Goal: Book appointment/travel/reservation

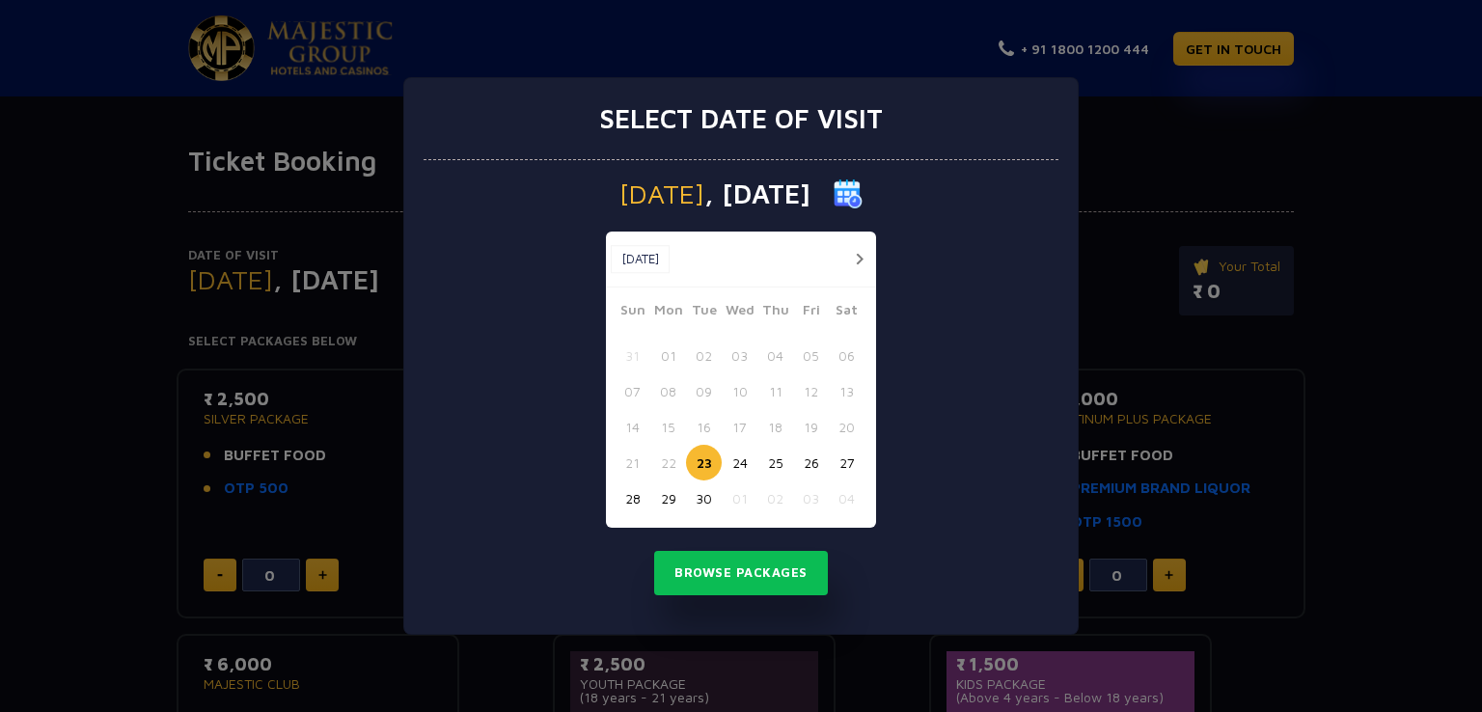
click at [862, 247] on button "button" at bounding box center [859, 259] width 24 height 24
click at [860, 266] on button "button" at bounding box center [859, 259] width 24 height 24
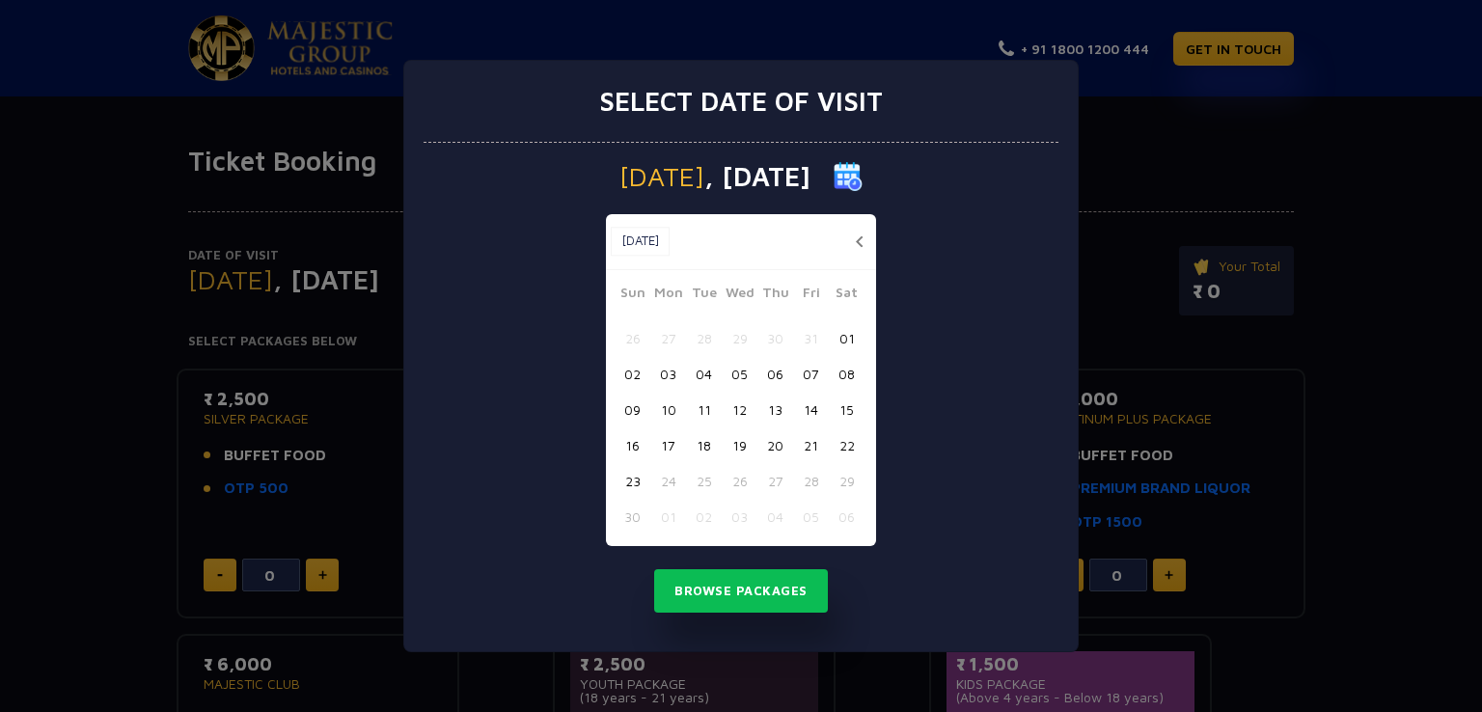
click at [861, 238] on button "button" at bounding box center [859, 242] width 24 height 24
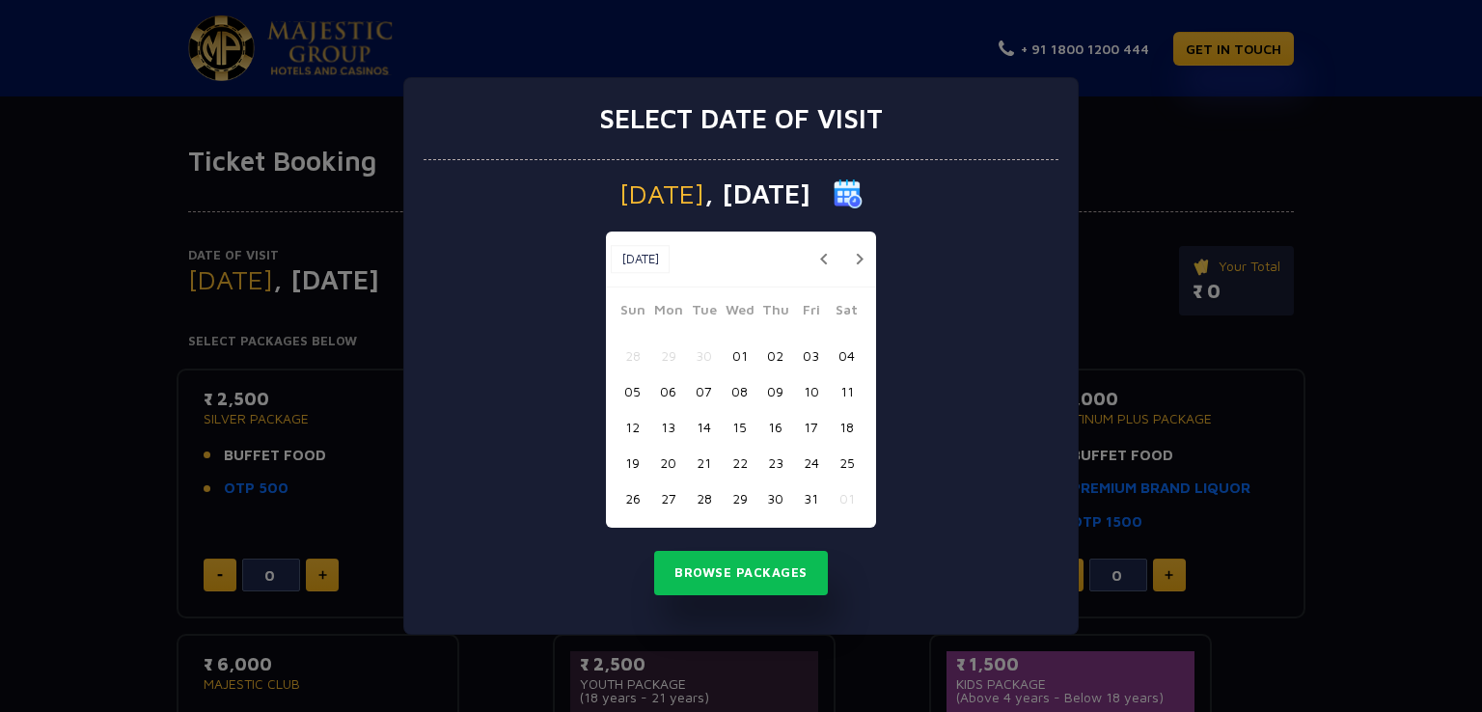
click at [779, 452] on button "23" at bounding box center [775, 463] width 36 height 36
click at [764, 571] on button "Browse Packages" at bounding box center [741, 573] width 174 height 44
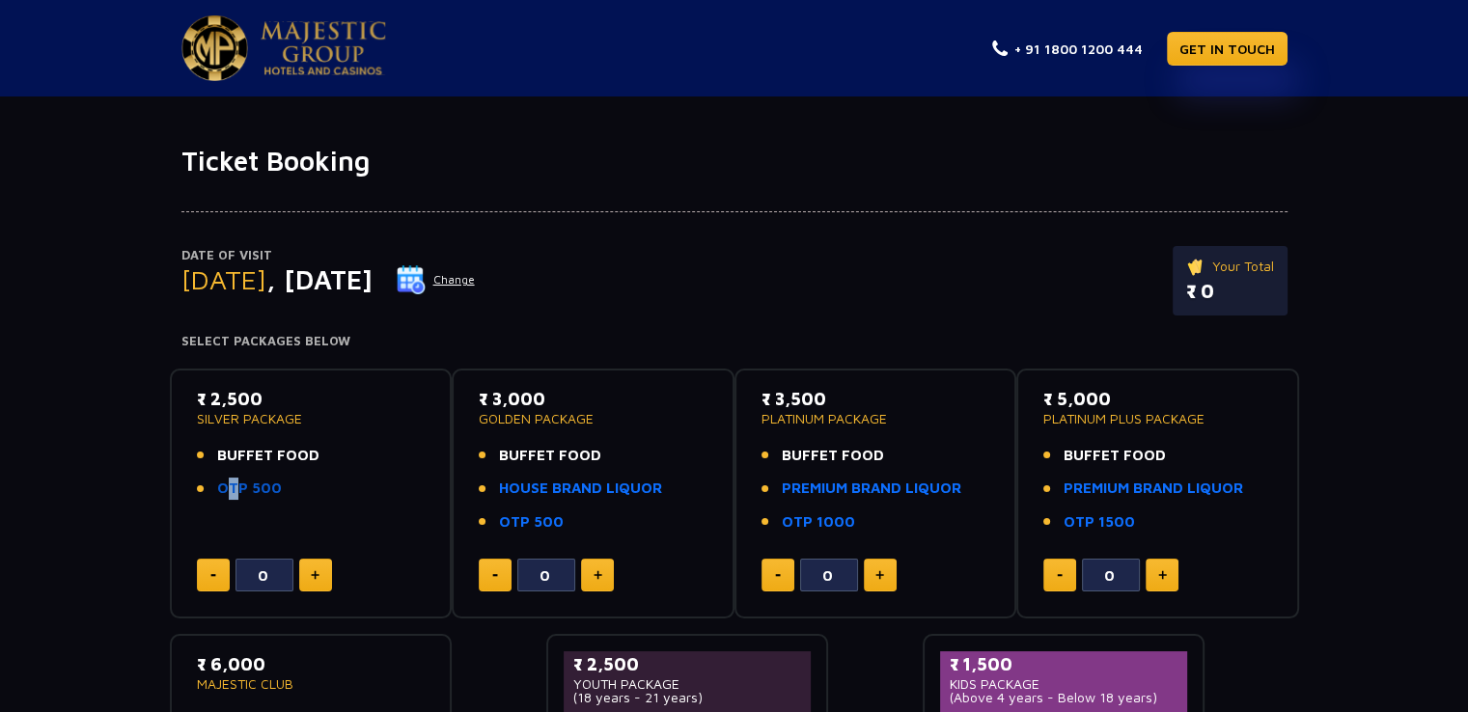
drag, startPoint x: 278, startPoint y: 487, endPoint x: 225, endPoint y: 480, distance: 53.6
click at [225, 480] on li "OTP 500" at bounding box center [311, 489] width 229 height 22
click at [309, 488] on li "OTP 500" at bounding box center [311, 489] width 229 height 22
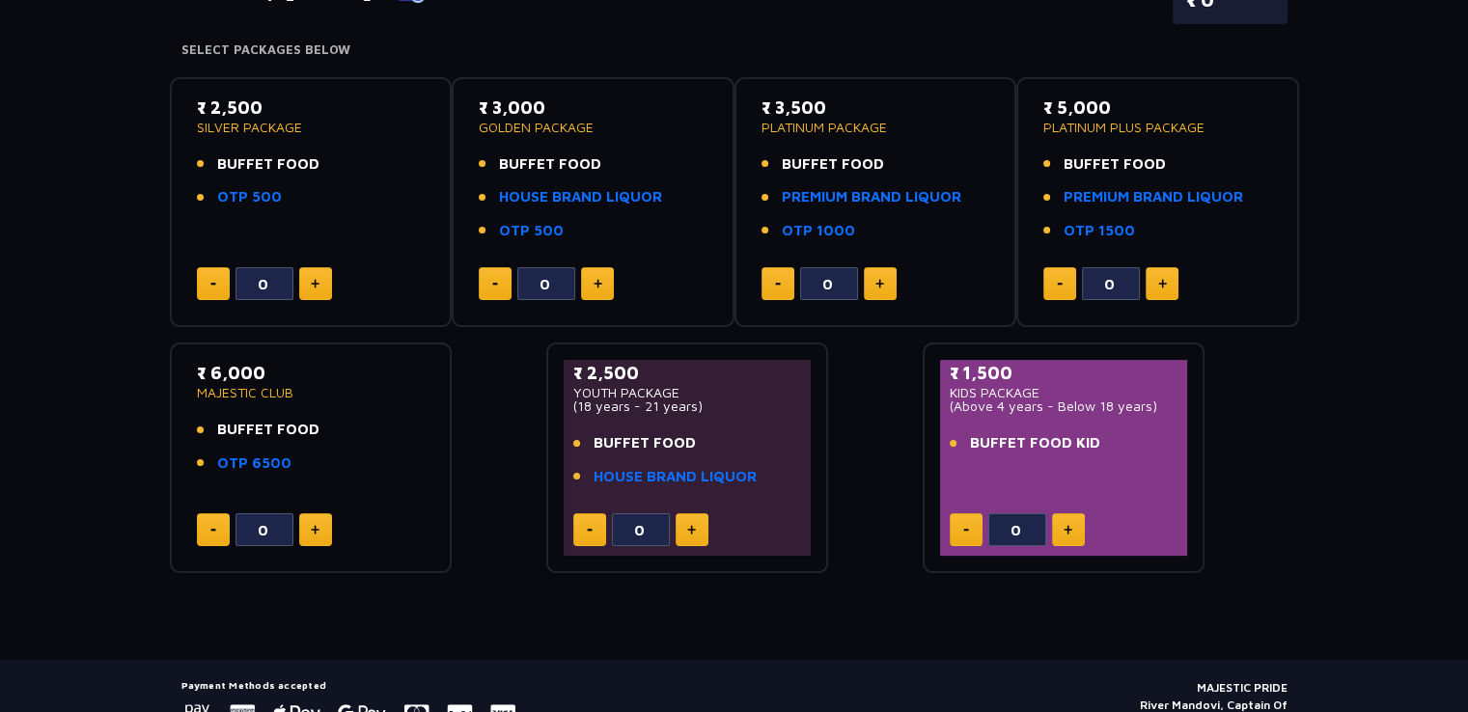
scroll to position [383, 0]
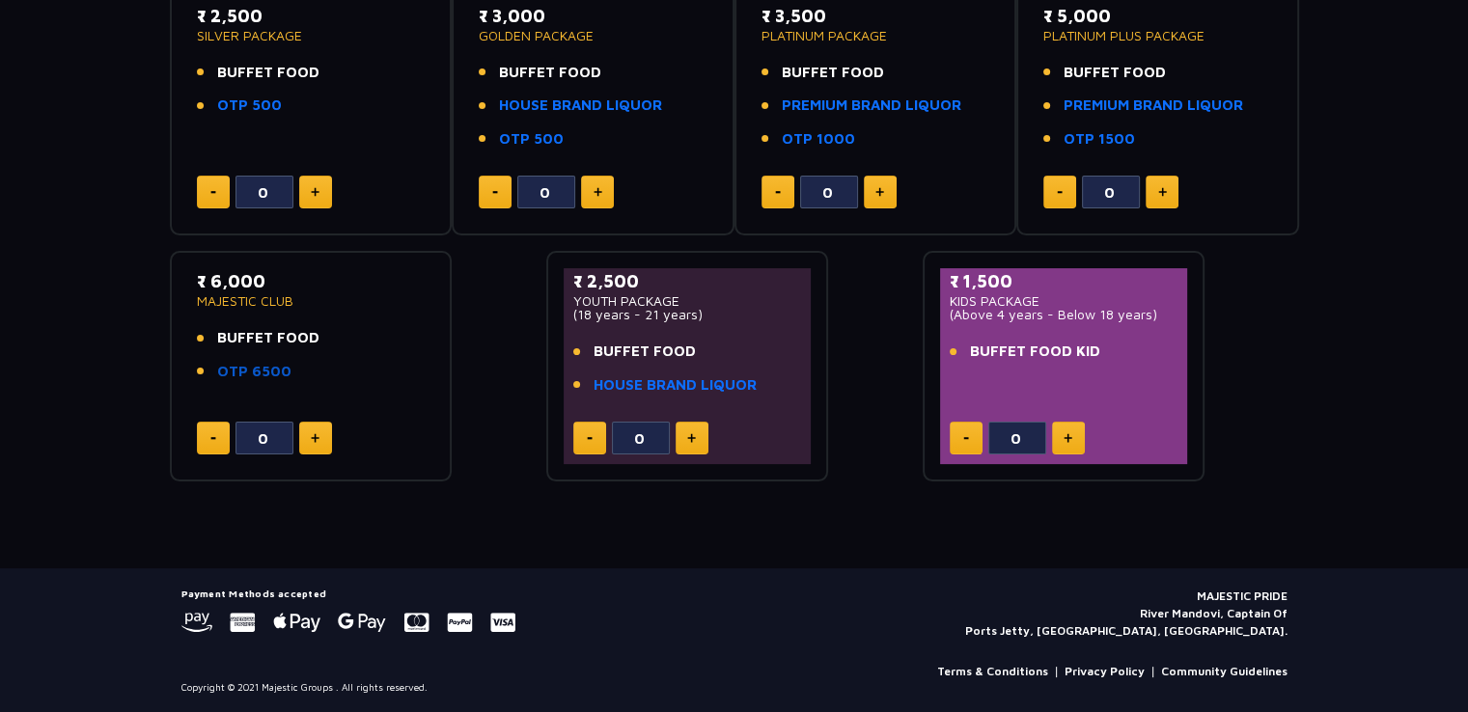
click at [265, 374] on link "OTP 6500" at bounding box center [254, 372] width 74 height 22
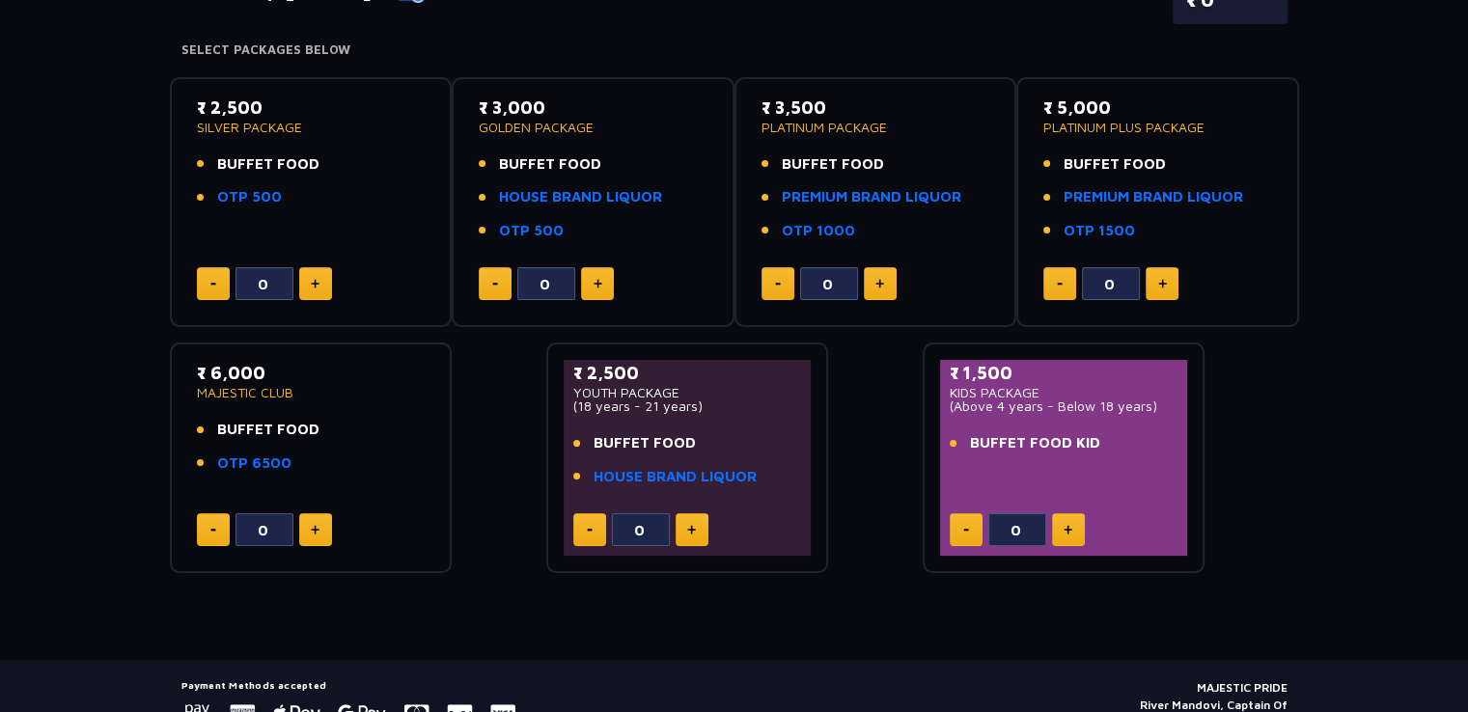
scroll to position [190, 0]
